Goal: Navigation & Orientation: Find specific page/section

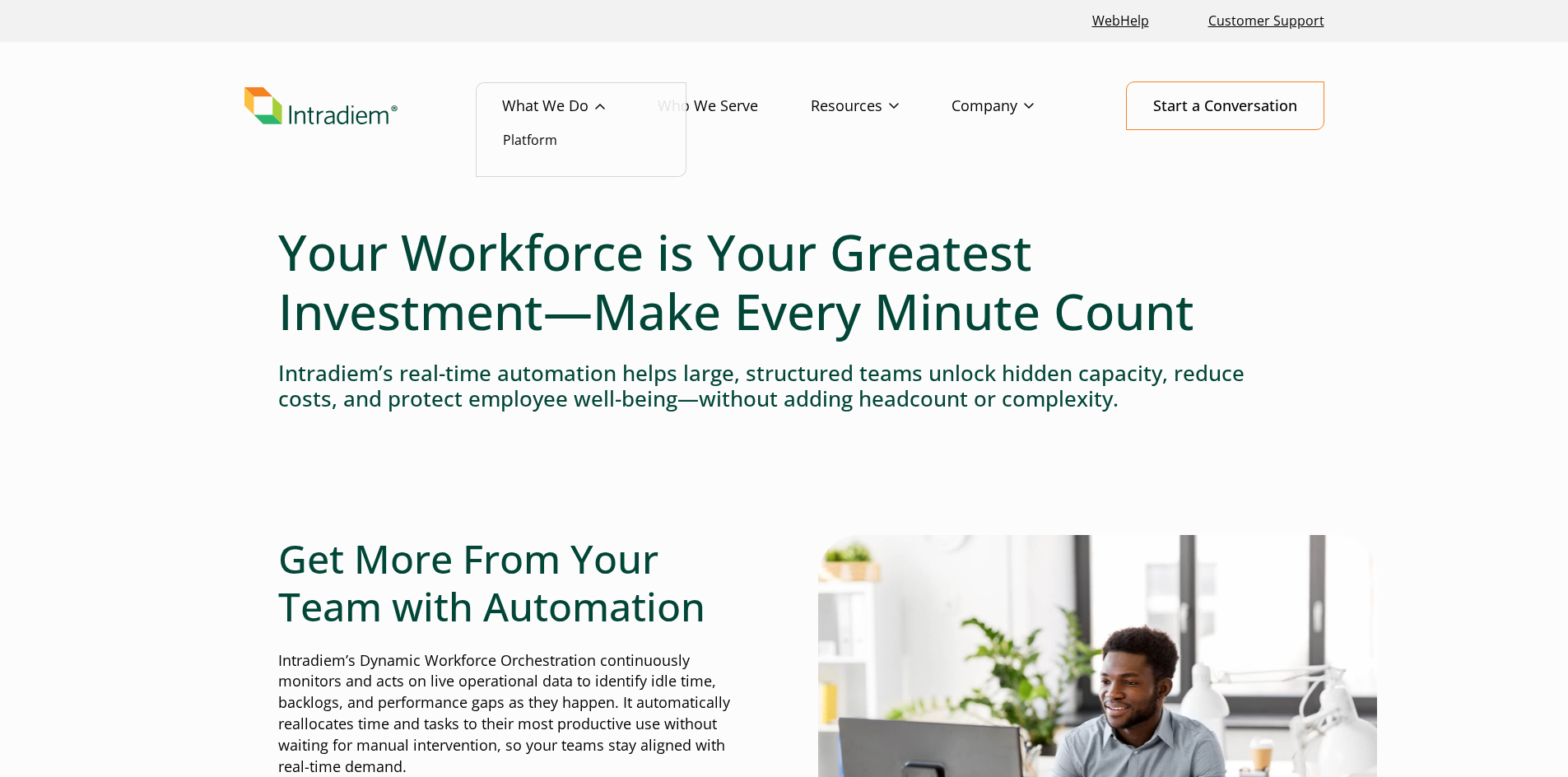
click at [541, 102] on link "What We Do" at bounding box center [580, 106] width 156 height 48
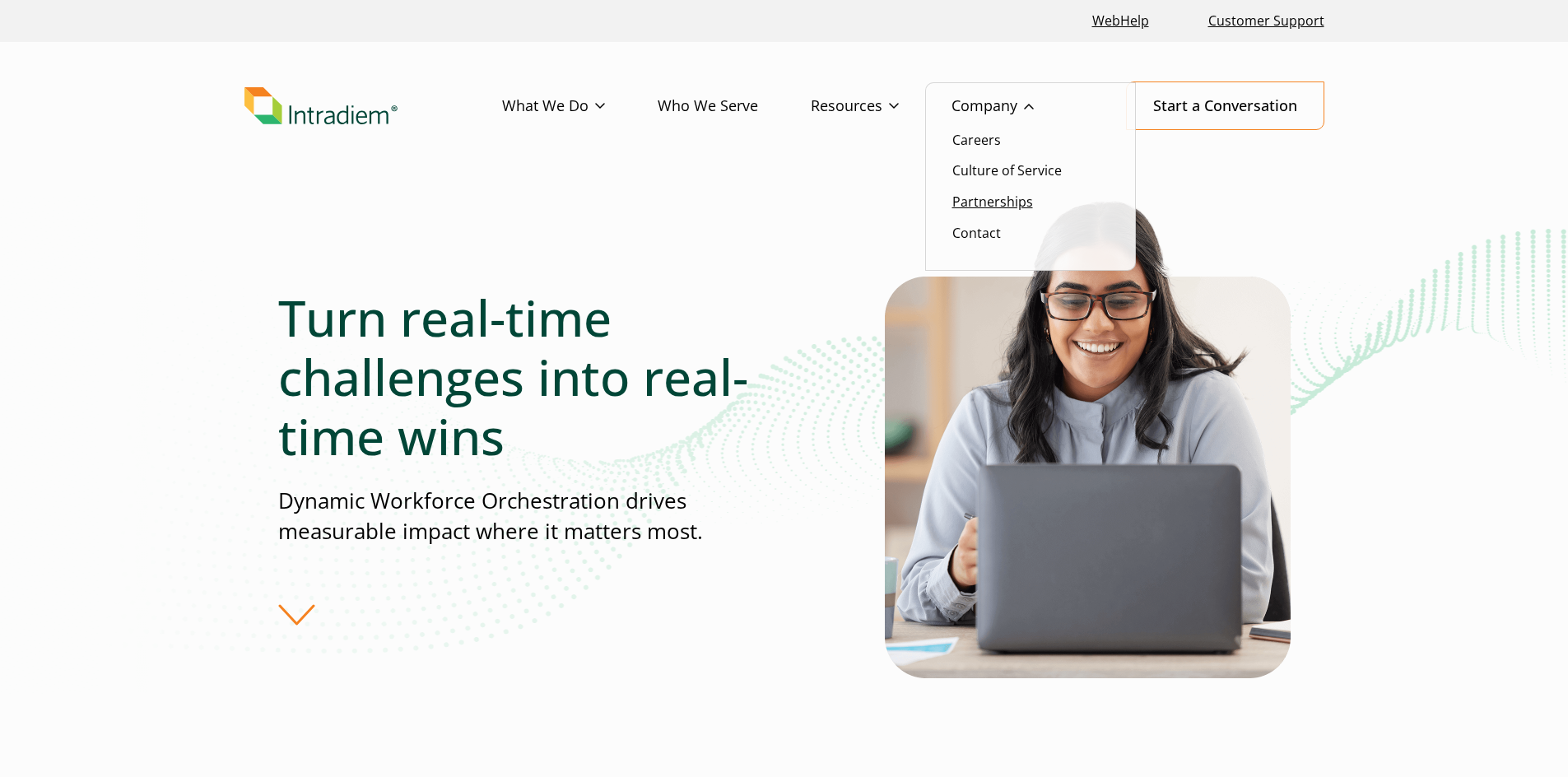
click at [997, 200] on link "Partnerships" at bounding box center [993, 202] width 81 height 18
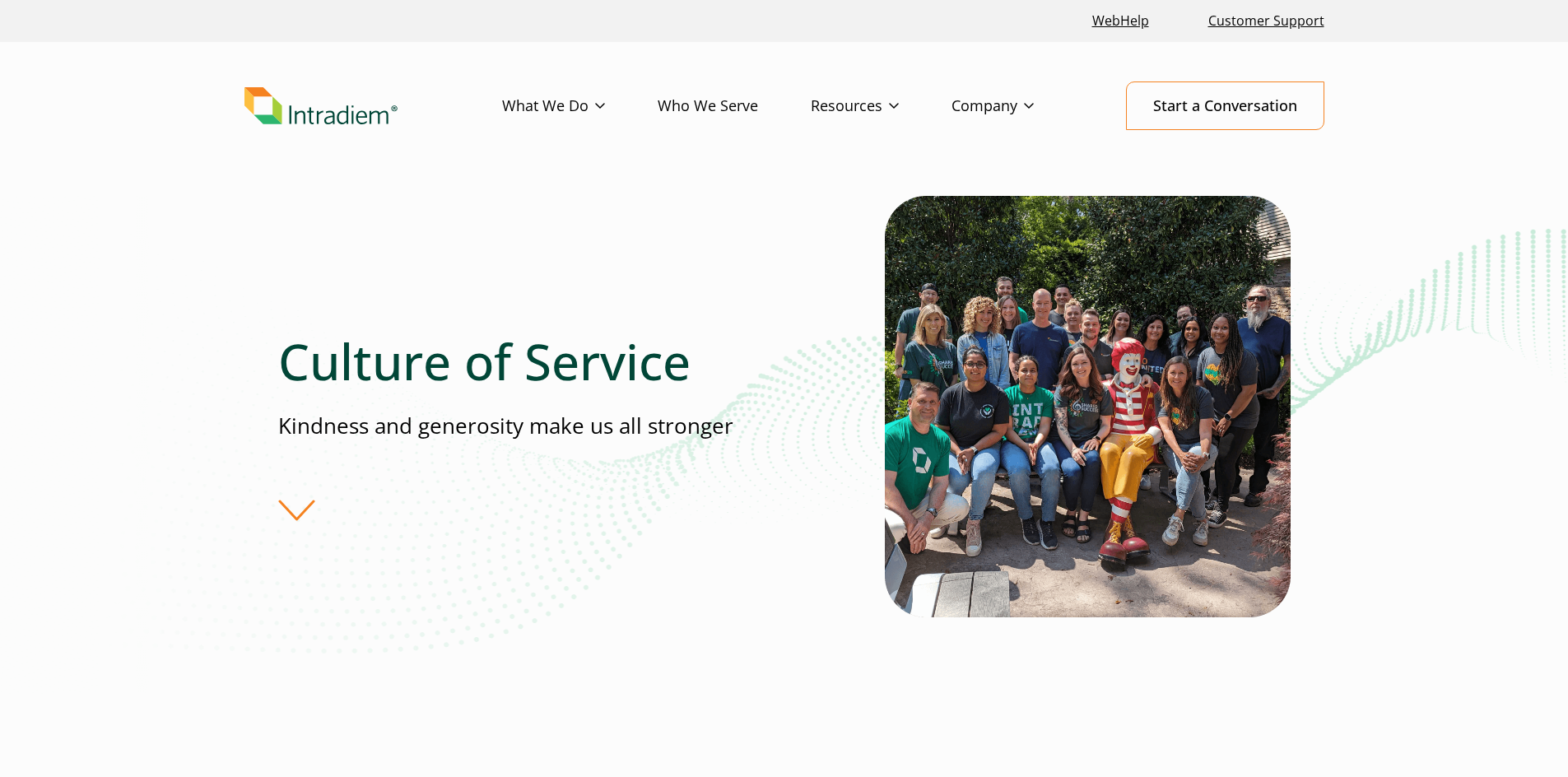
drag, startPoint x: 351, startPoint y: 121, endPoint x: 701, endPoint y: 230, distance: 366.6
click at [701, 230] on div "Culture of Service Kindness and generosity make us all stronger" at bounding box center [784, 427] width 1013 height 461
